Goal: Task Accomplishment & Management: Complete application form

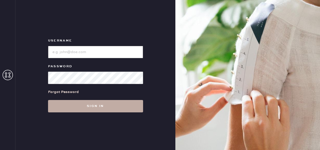
type input "reformationfillmore"
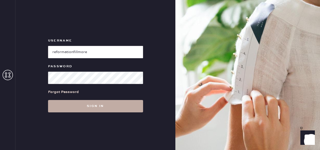
click at [82, 107] on button "Sign in" at bounding box center [95, 106] width 95 height 12
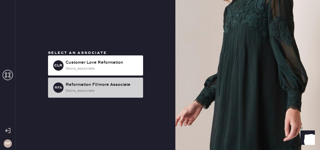
click at [117, 88] on div "Reformation Fillmore Associate" at bounding box center [102, 85] width 73 height 6
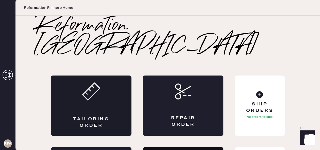
click at [102, 89] on div "Tailoring Order" at bounding box center [91, 106] width 81 height 60
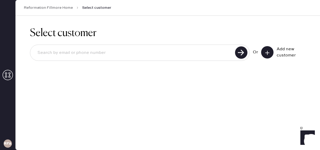
click at [270, 55] on button at bounding box center [267, 52] width 12 height 12
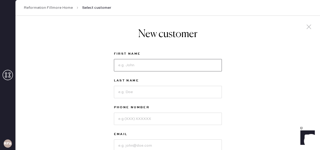
click at [125, 66] on input at bounding box center [168, 65] width 108 height 12
type input "[PERSON_NAME]"
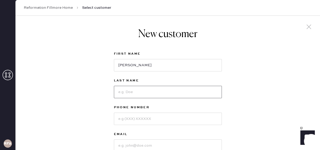
click at [125, 90] on input at bounding box center [168, 92] width 108 height 12
type input "[PERSON_NAME]"
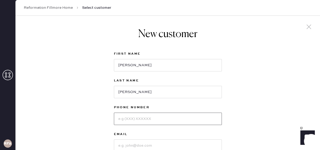
click at [143, 119] on input at bounding box center [168, 119] width 108 height 12
type input "5626077987"
click at [137, 143] on input at bounding box center [168, 146] width 108 height 12
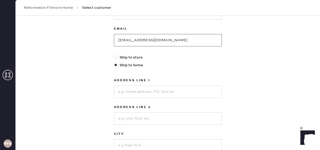
scroll to position [107, 0]
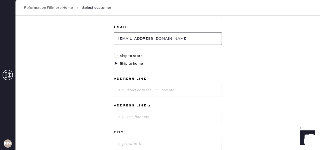
type input "[EMAIL_ADDRESS][DOMAIN_NAME]"
click at [159, 91] on input at bounding box center [168, 90] width 108 height 12
type input "[STREET_ADDRESS][PERSON_NAME]"
click at [140, 117] on input at bounding box center [168, 117] width 108 height 12
type input "Apartment 703"
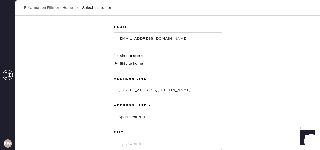
click at [138, 141] on input at bounding box center [168, 144] width 108 height 12
type input "[GEOGRAPHIC_DATA]"
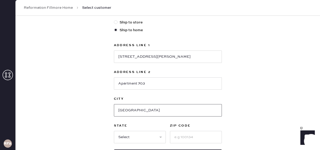
scroll to position [142, 0]
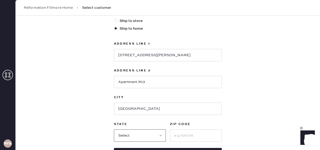
click at [129, 138] on select "Select AK AL AR AZ CA CO CT [GEOGRAPHIC_DATA] DE FL [GEOGRAPHIC_DATA] HI [GEOGR…" at bounding box center [140, 136] width 52 height 12
select select "CA"
click at [114, 130] on select "Select AK AL AR AZ CA CO CT [GEOGRAPHIC_DATA] DE FL [GEOGRAPHIC_DATA] HI [GEOGR…" at bounding box center [140, 136] width 52 height 12
click at [188, 136] on input at bounding box center [196, 136] width 52 height 12
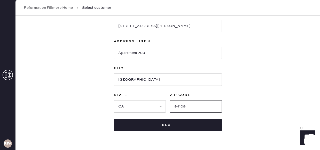
scroll to position [172, 0]
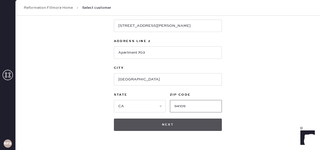
type input "94109"
click at [176, 131] on button "Next" at bounding box center [168, 125] width 108 height 12
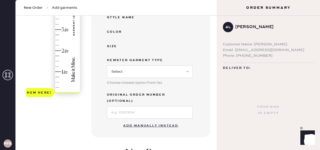
scroll to position [131, 0]
click at [151, 121] on button "Add manually instead" at bounding box center [150, 126] width 61 height 10
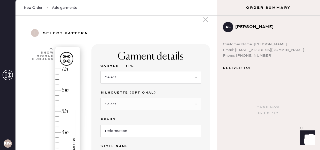
scroll to position [5, 0]
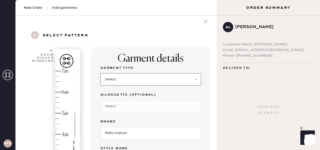
click at [119, 79] on select "Select Basic Skirt Jeans Leggings Pants Shorts Basic Sleeved Dress Basic Sleeve…" at bounding box center [150, 79] width 101 height 12
select select "2"
click at [100, 73] on select "Select Basic Skirt Jeans Leggings Pants Shorts Basic Sleeved Dress Basic Sleeve…" at bounding box center [150, 79] width 101 height 12
click at [126, 111] on select "Select Shorts Cropped Flare Boot Cut Straight Skinny Other" at bounding box center [150, 106] width 101 height 12
select select "5"
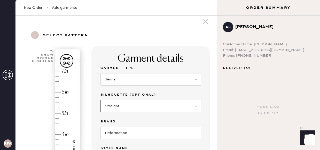
click at [100, 100] on select "Select Shorts Cropped Flare Boot Cut Straight Skinny Other" at bounding box center [150, 106] width 101 height 12
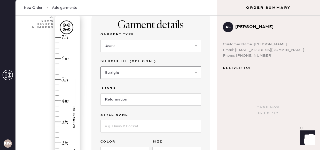
scroll to position [41, 0]
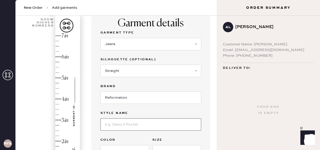
click at [121, 127] on input at bounding box center [150, 125] width 101 height 12
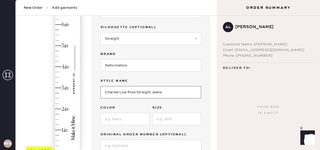
scroll to position [74, 0]
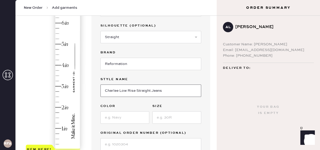
type input "Charlee Low Rise Straight Jeans"
click at [134, 119] on input at bounding box center [124, 118] width 49 height 12
type input "Optic White"
click at [176, 120] on input at bounding box center [176, 118] width 49 height 12
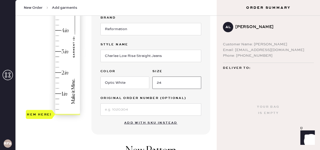
scroll to position [116, 0]
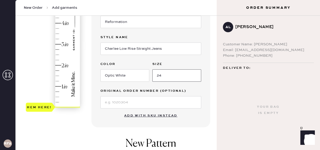
type input "24"
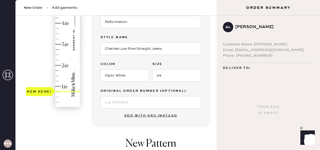
type input "1"
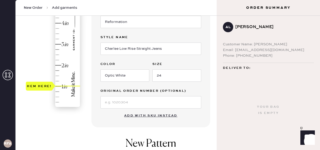
drag, startPoint x: 44, startPoint y: 108, endPoint x: 44, endPoint y: 88, distance: 20.1
click at [44, 88] on div "Hem here!" at bounding box center [39, 86] width 25 height 6
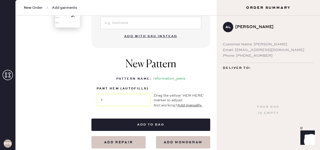
scroll to position [197, 0]
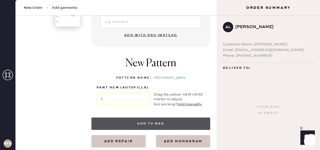
click at [152, 122] on button "Add to bag" at bounding box center [150, 124] width 119 height 12
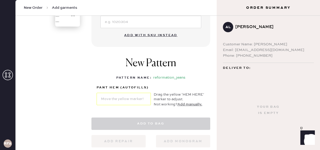
select select "2"
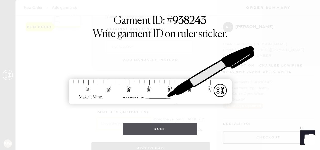
click at [169, 127] on button "Done" at bounding box center [160, 129] width 75 height 12
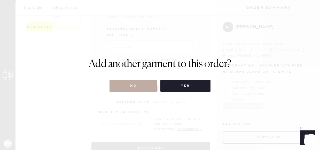
click at [132, 87] on button "No" at bounding box center [134, 86] width 48 height 12
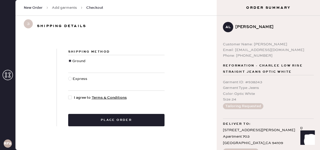
click at [70, 79] on div at bounding box center [70, 79] width 4 height 4
click at [68, 76] on input "Express" at bounding box center [68, 76] width 0 height 0
radio input "true"
click at [70, 97] on div at bounding box center [70, 98] width 4 height 4
click at [68, 95] on input "I agree to Terms & Conditions" at bounding box center [68, 95] width 0 height 0
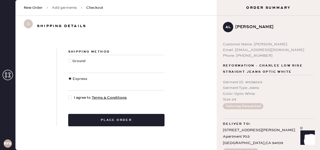
checkbox input "true"
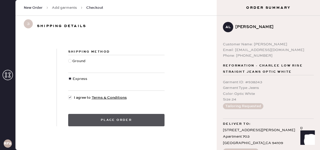
click at [104, 121] on button "Place order" at bounding box center [116, 120] width 96 height 12
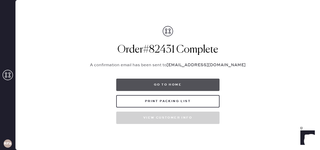
click at [175, 85] on button "Go to home" at bounding box center [167, 85] width 103 height 12
